Goal: Information Seeking & Learning: Learn about a topic

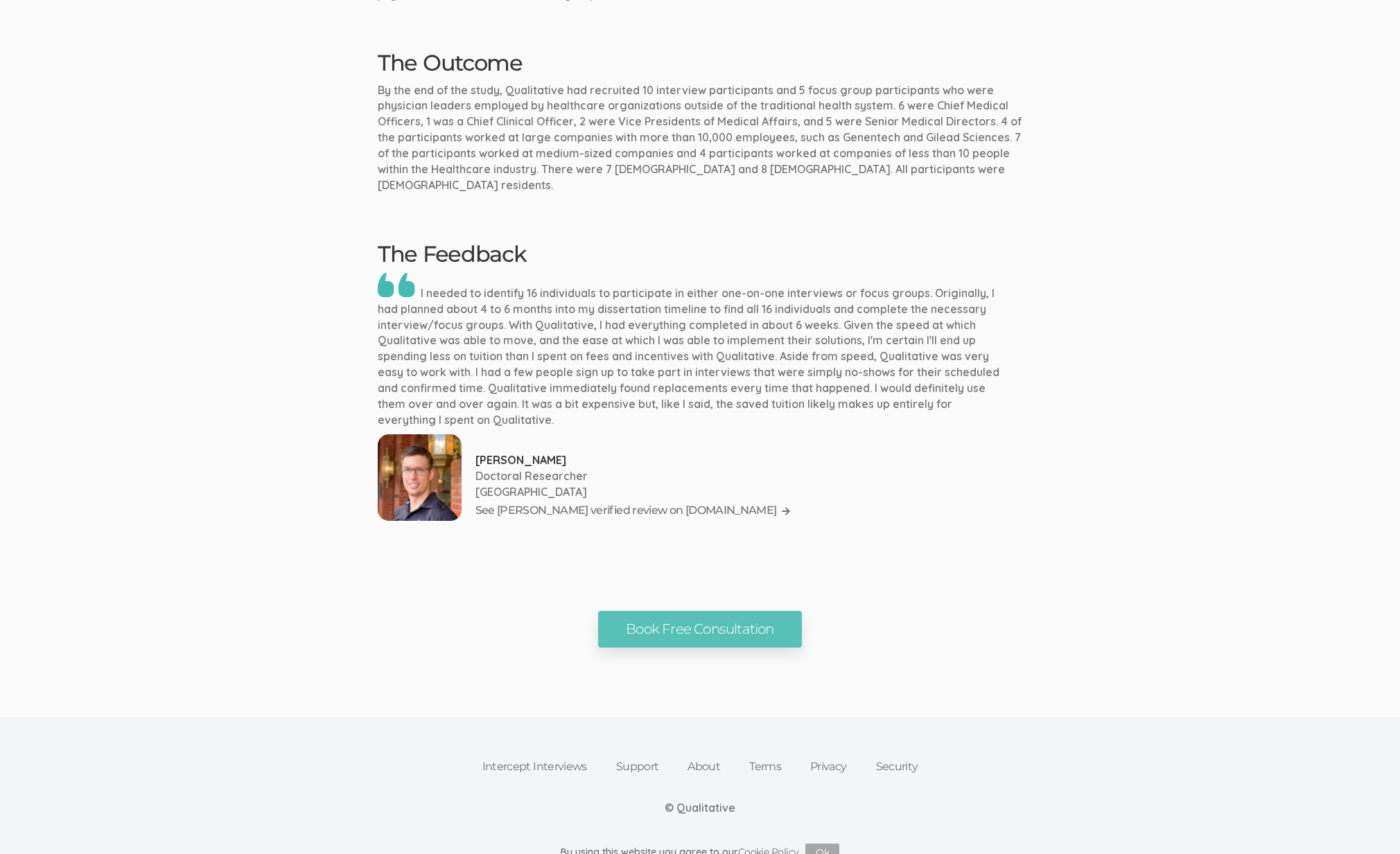
click at [992, 330] on p at bounding box center [693, 350] width 630 height 155
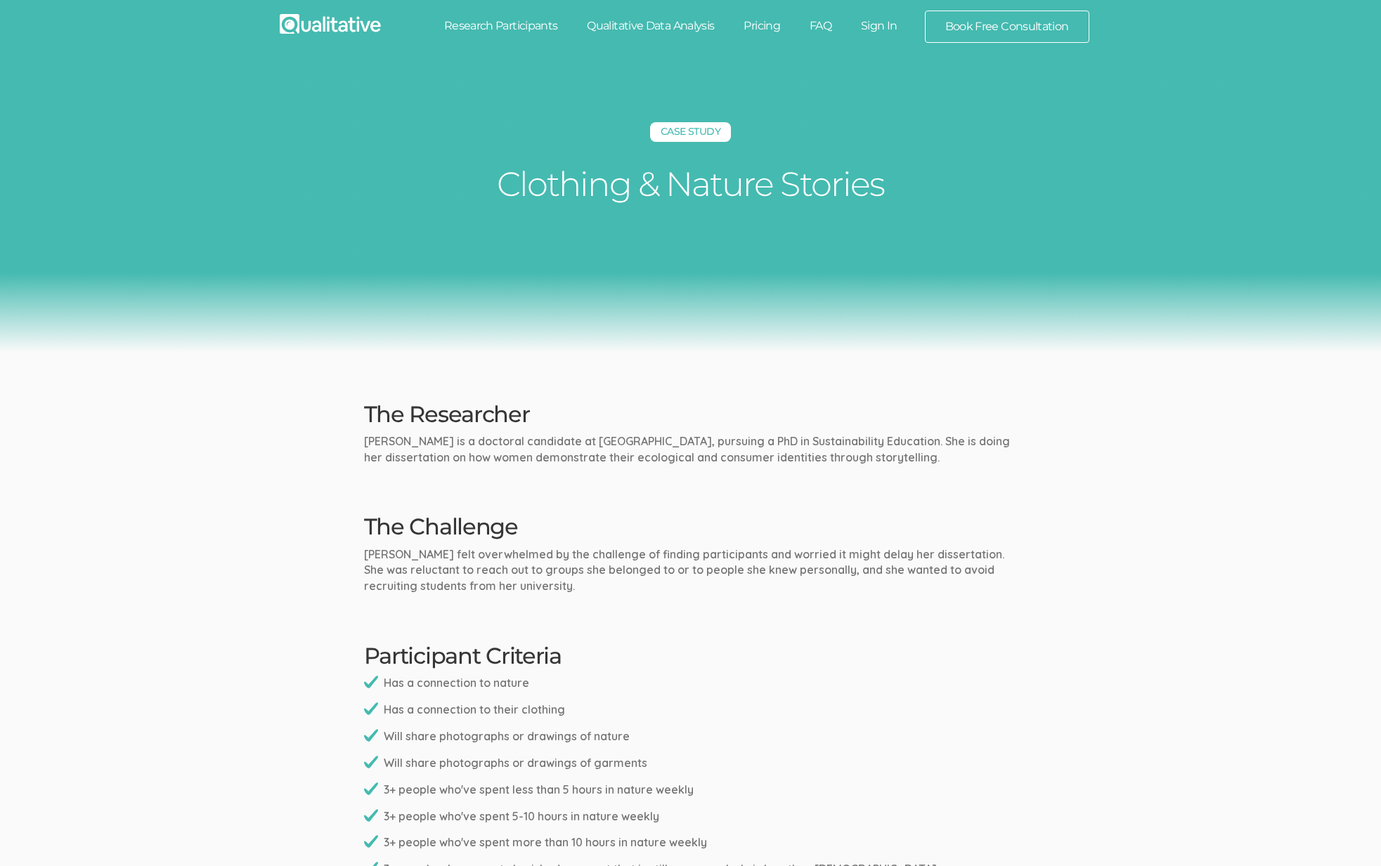
click at [814, 415] on h2 "The Researcher" at bounding box center [690, 414] width 653 height 25
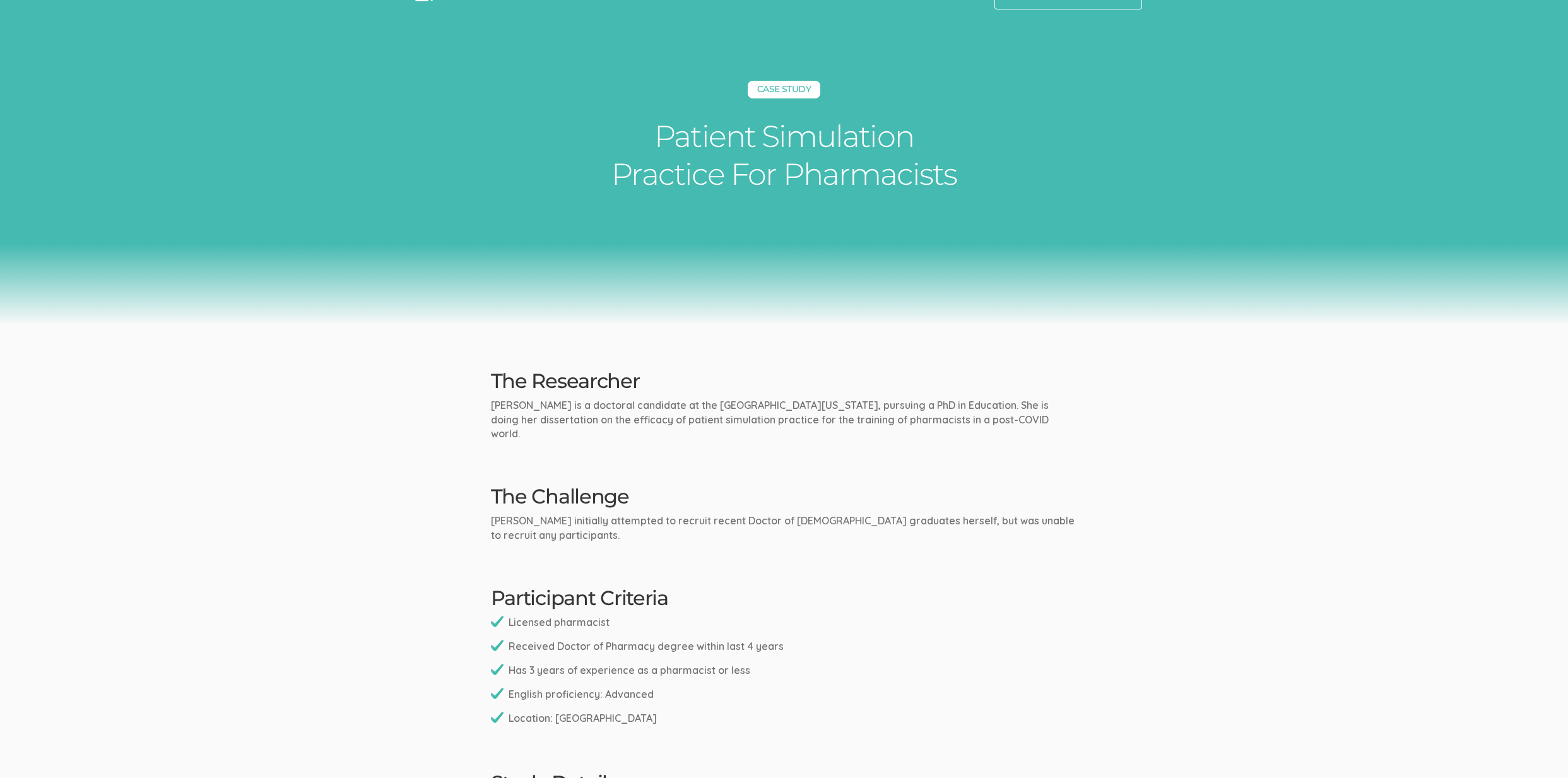
scroll to position [43, 0]
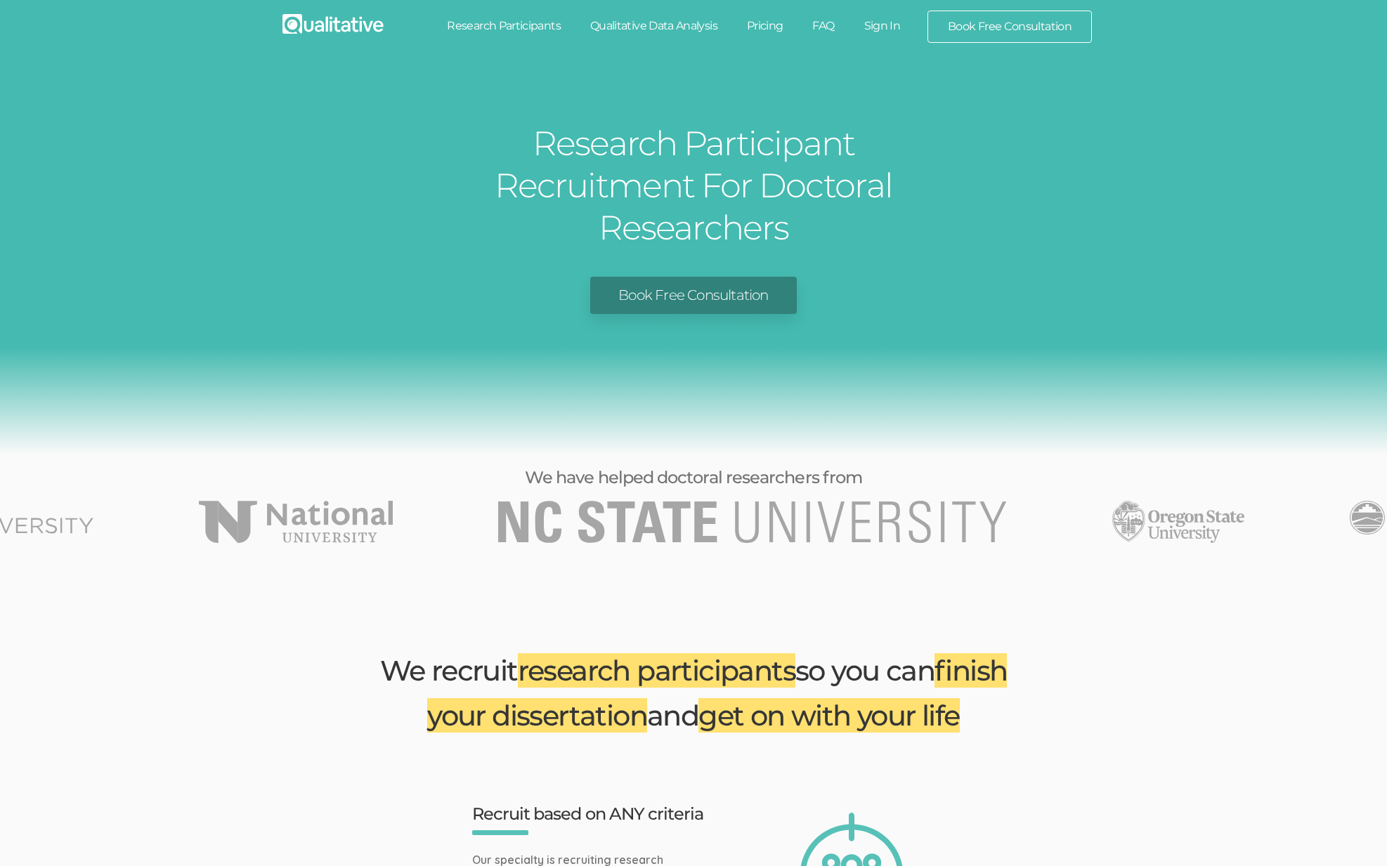
drag, startPoint x: 1003, startPoint y: 389, endPoint x: 1008, endPoint y: 396, distance: 8.6
click at [1004, 391] on div "Research Participant Recruitment For Doctoral Researchers Book Free Consultation" at bounding box center [693, 257] width 1387 height 396
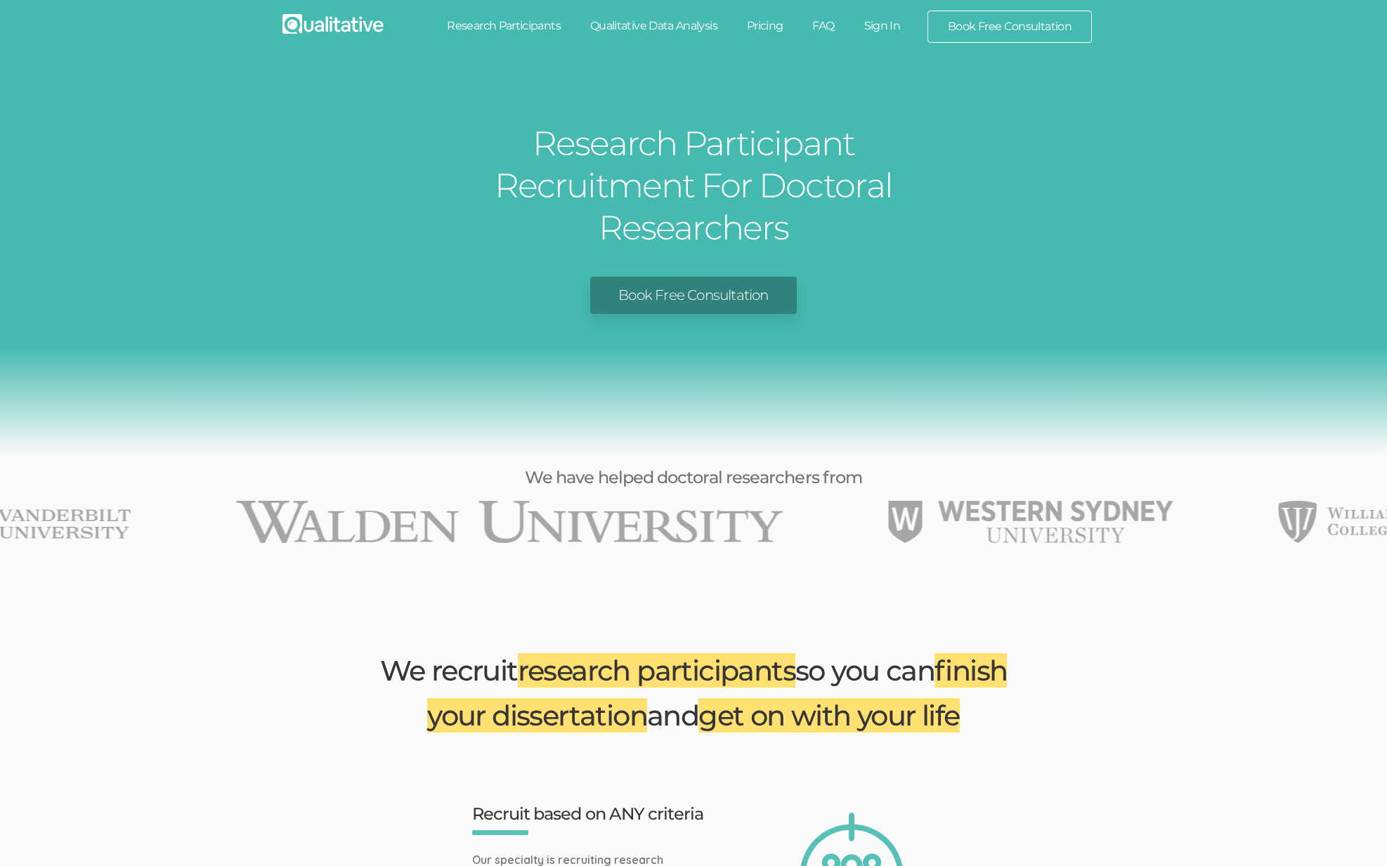
drag, startPoint x: 1301, startPoint y: 460, endPoint x: 862, endPoint y: 508, distance: 441.7
click at [920, 501] on img "48 of 49" at bounding box center [1031, 522] width 285 height 42
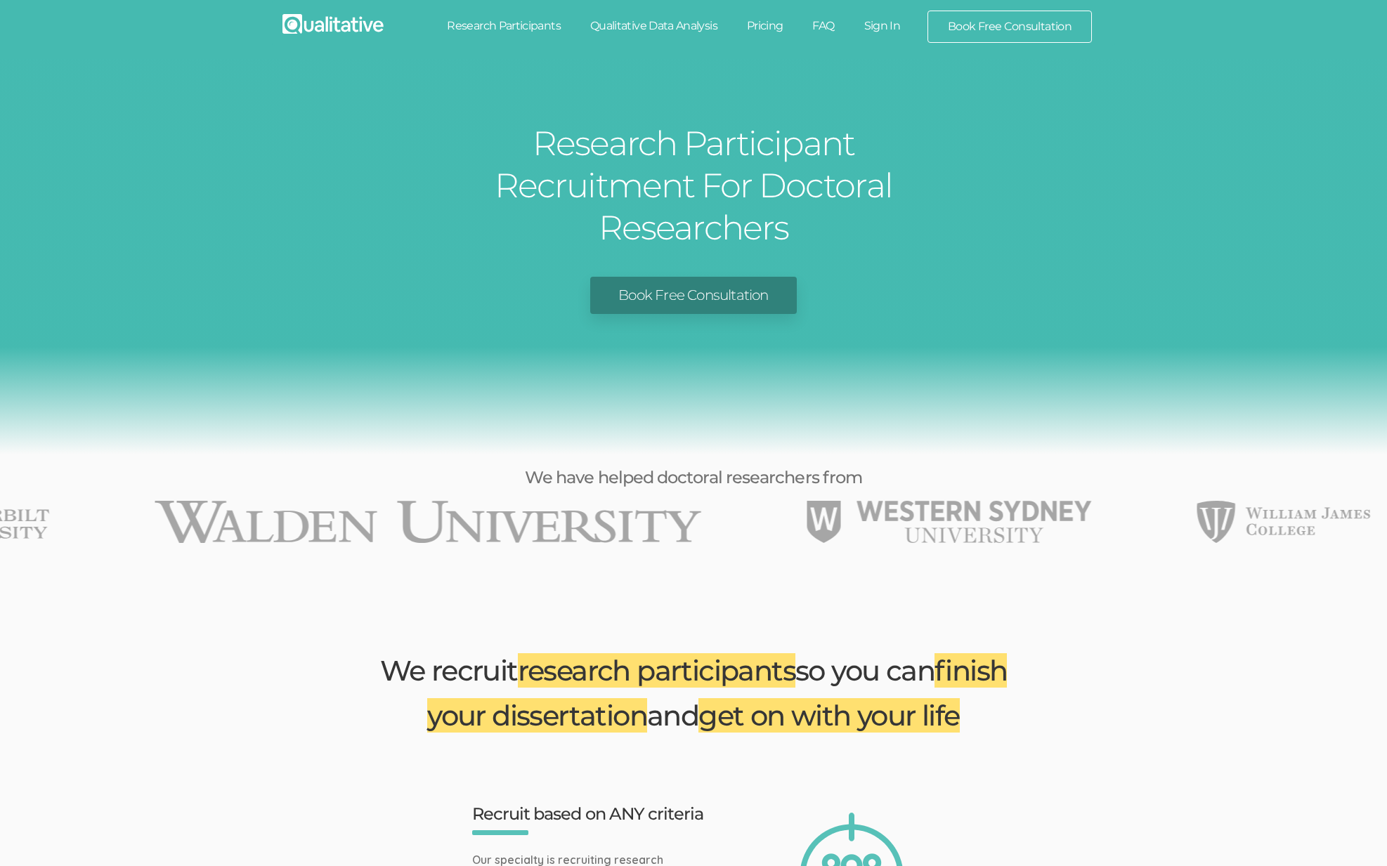
drag, startPoint x: 1233, startPoint y: 492, endPoint x: 617, endPoint y: 537, distance: 617.8
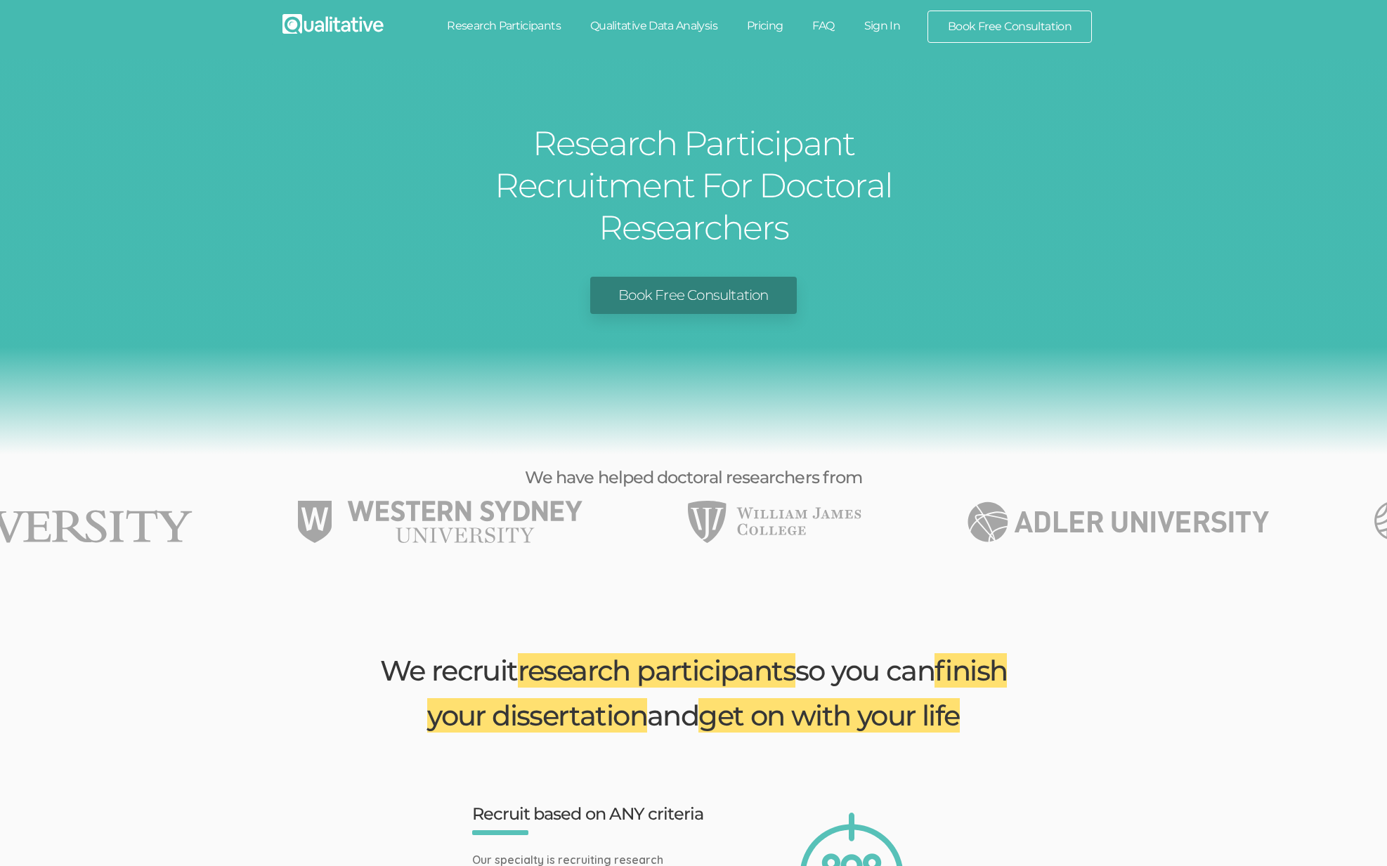
drag, startPoint x: 1154, startPoint y: 476, endPoint x: 335, endPoint y: 583, distance: 826.2
click at [989, 501] on img "1 of 49" at bounding box center [1118, 522] width 302 height 42
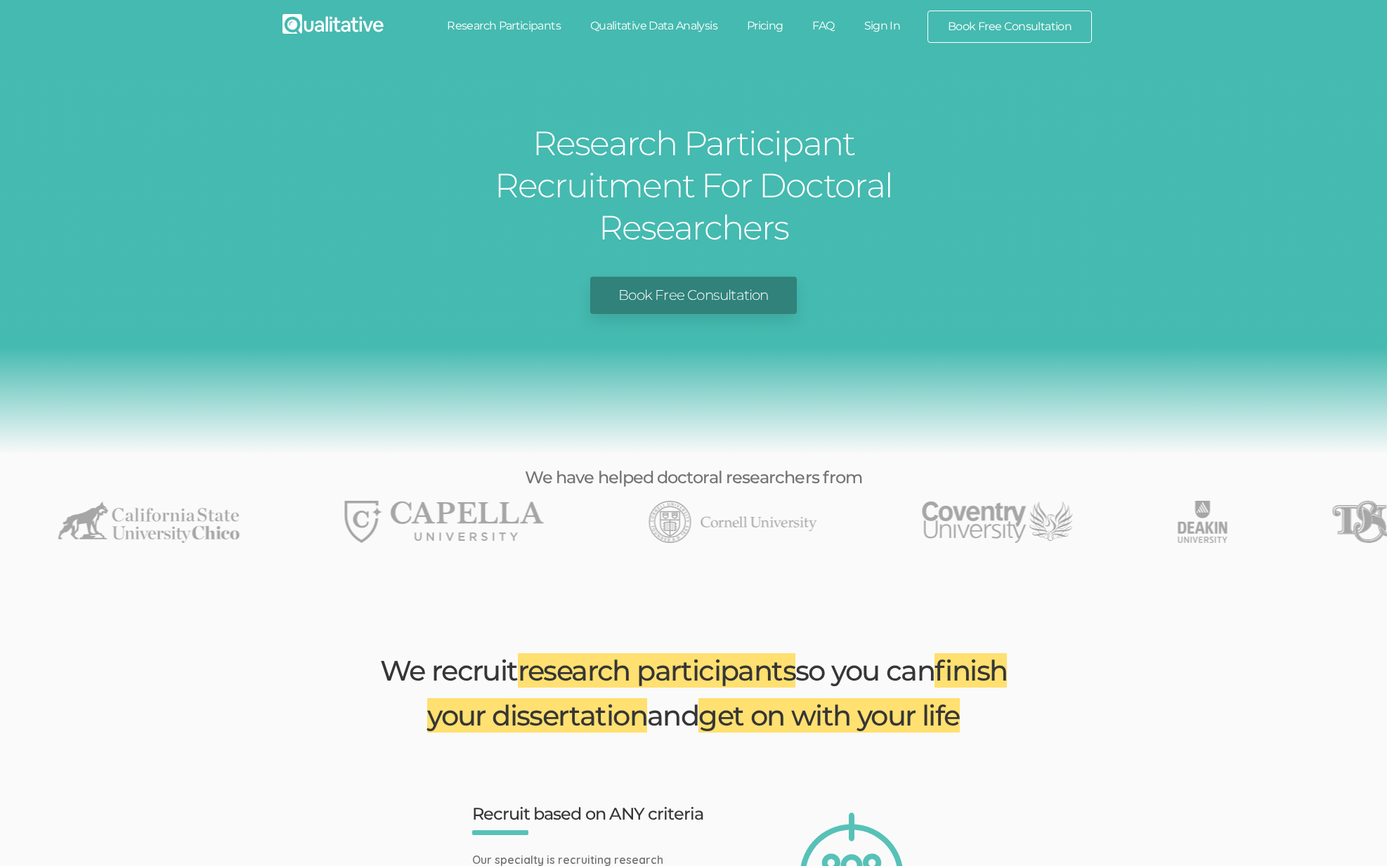
drag, startPoint x: 1227, startPoint y: 481, endPoint x: 815, endPoint y: 540, distance: 415.9
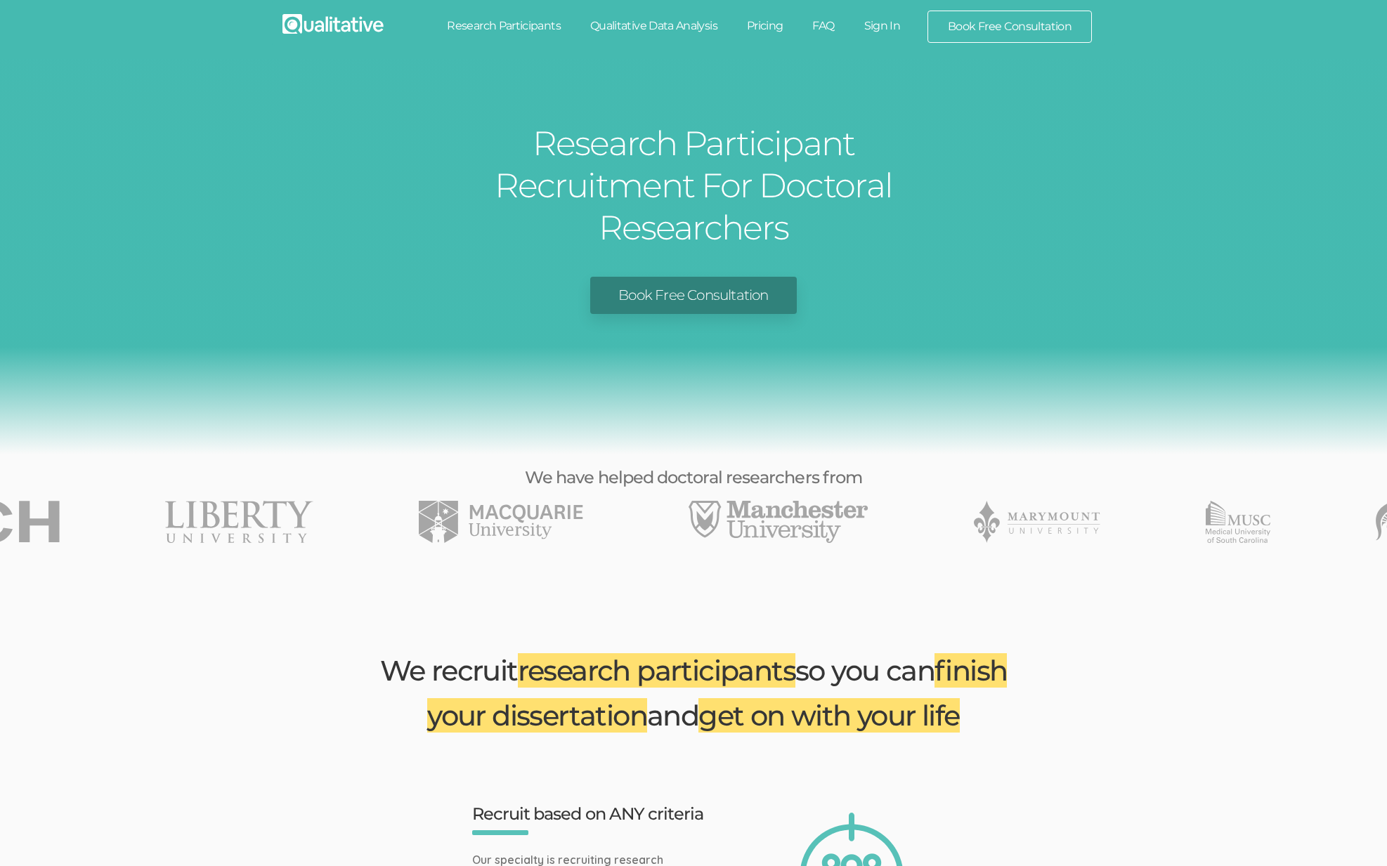
drag, startPoint x: 740, startPoint y: 483, endPoint x: 1196, endPoint y: 479, distance: 456.0
click at [1102, 501] on div at bounding box center [693, 522] width 1387 height 42
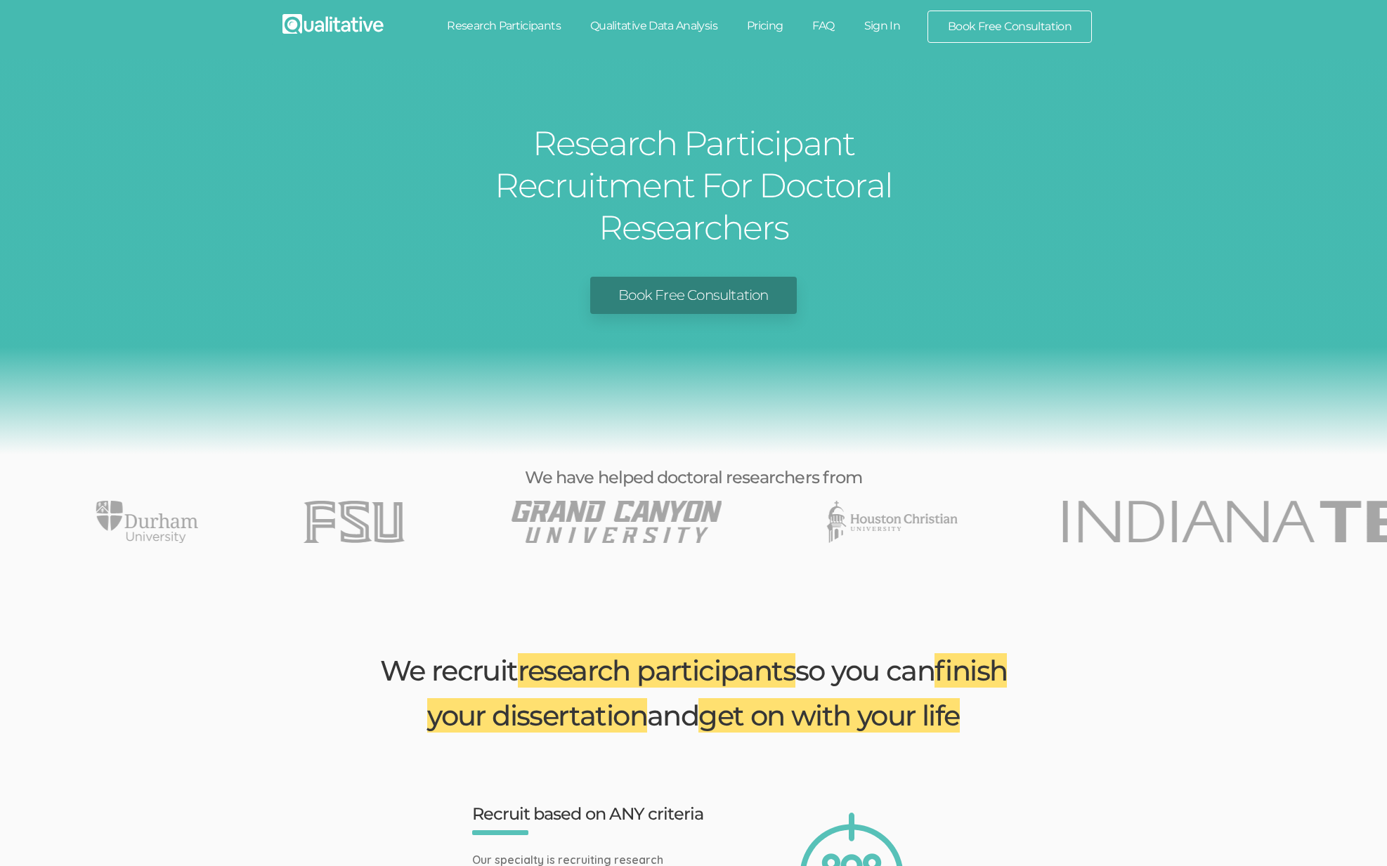
drag, startPoint x: 1092, startPoint y: 484, endPoint x: 238, endPoint y: 603, distance: 862.5
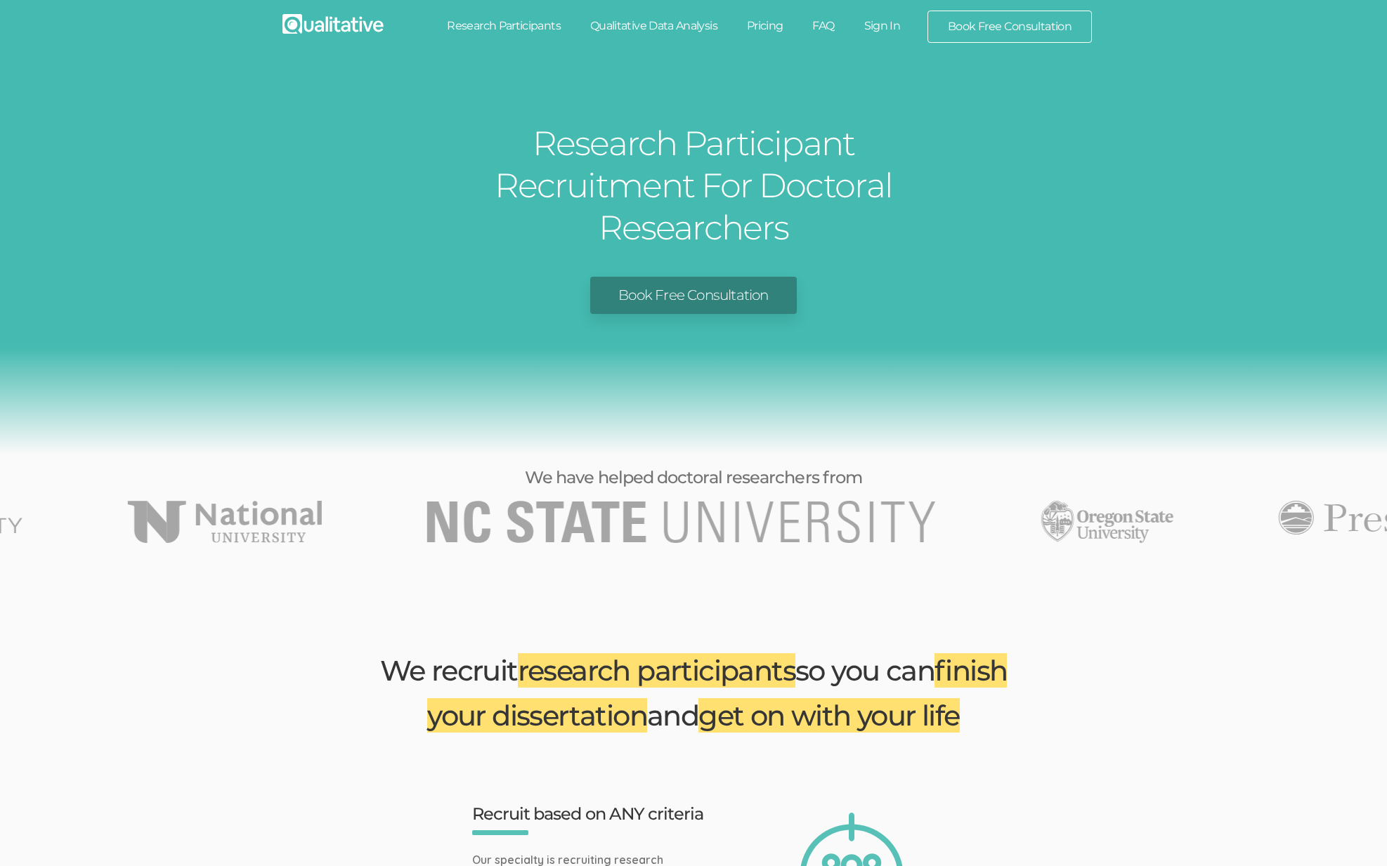
click at [999, 368] on div "Research Participant Recruitment For Doctoral Researchers Book Free Consultation" at bounding box center [693, 257] width 1387 height 396
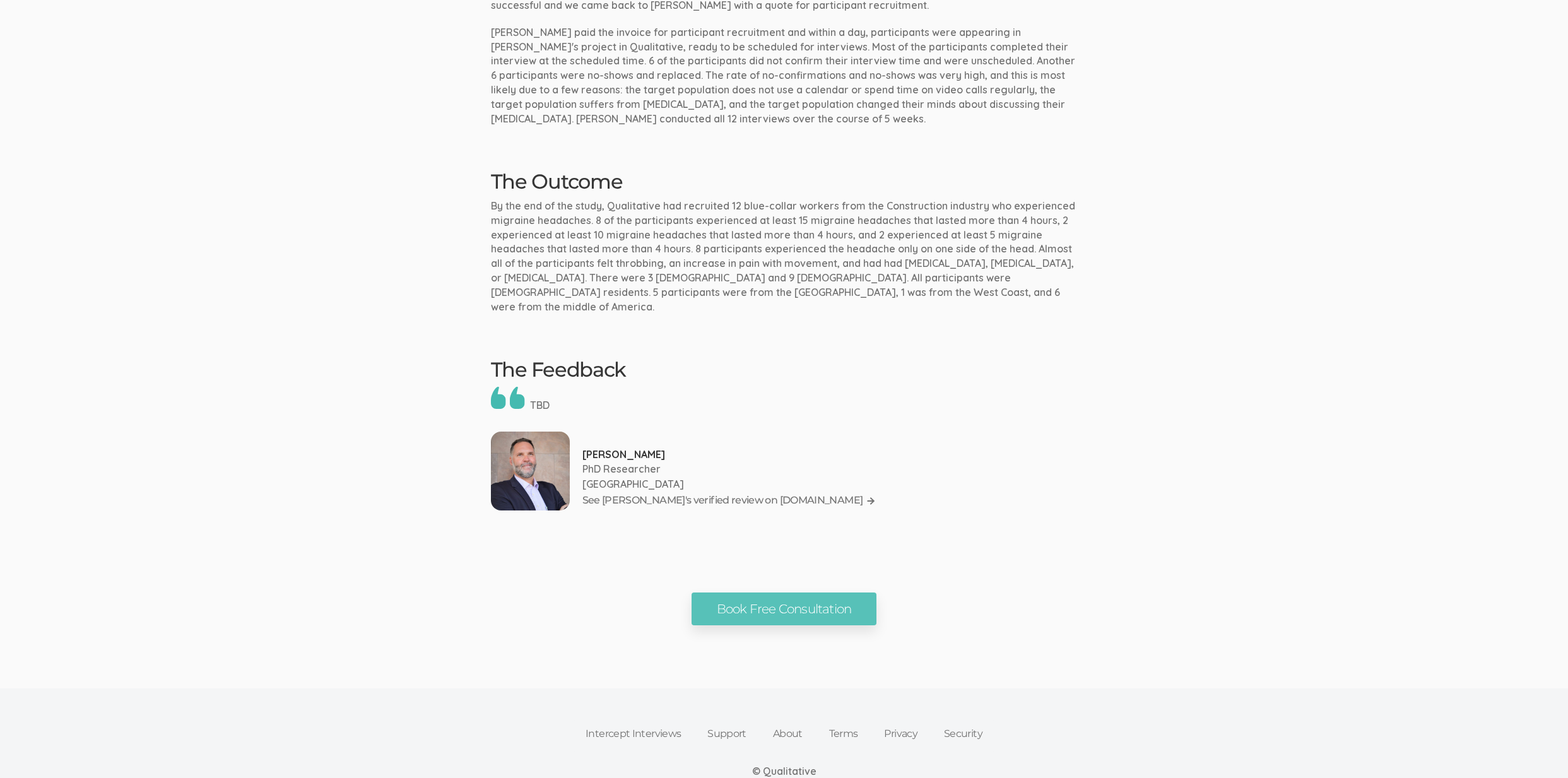
scroll to position [1205, 0]
